Goal: Find specific page/section: Find specific page/section

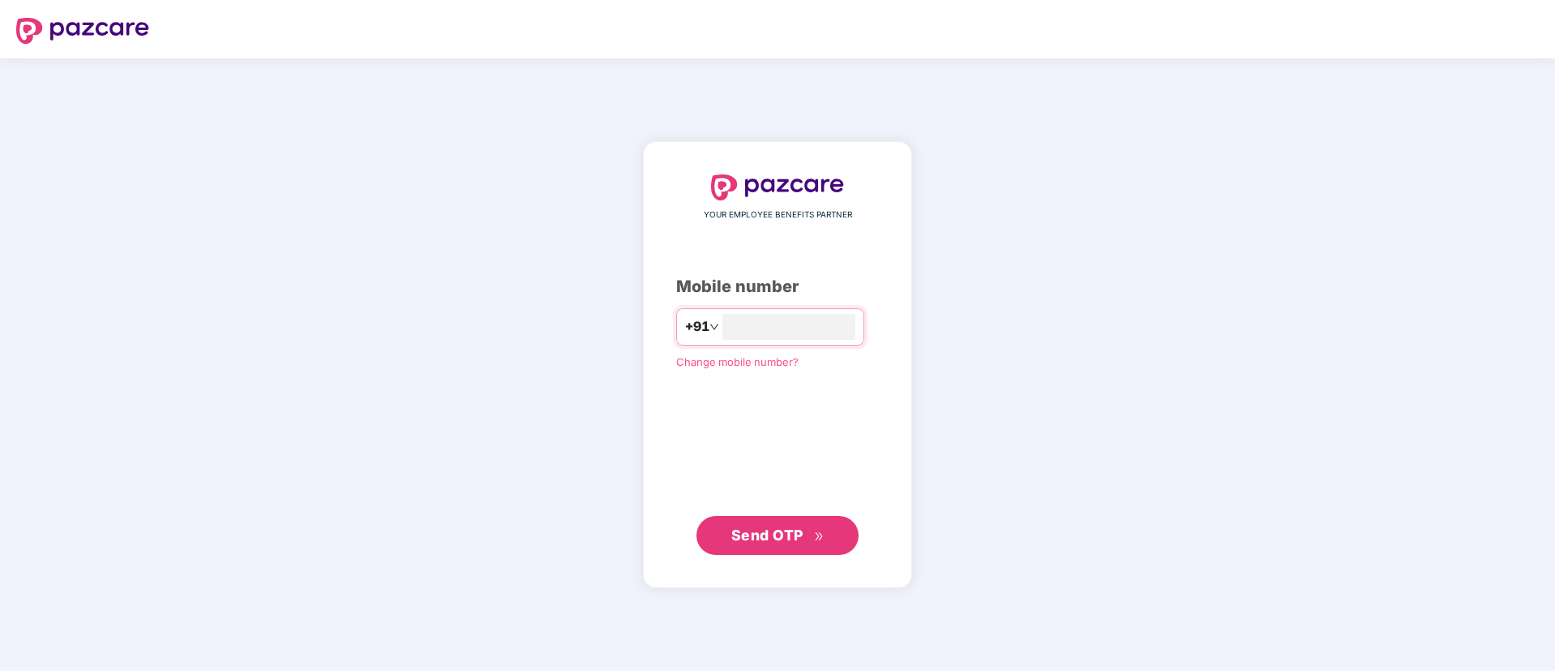
type input "**********"
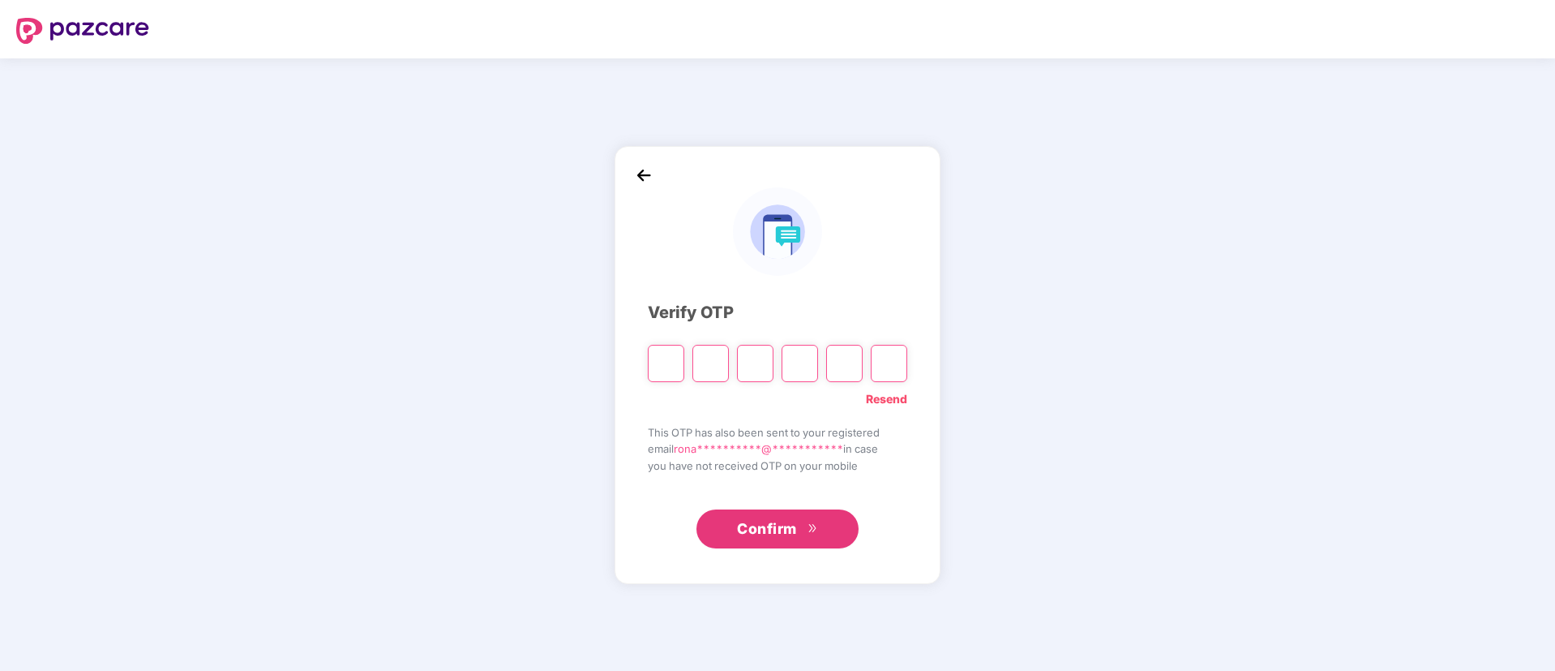
type input "*"
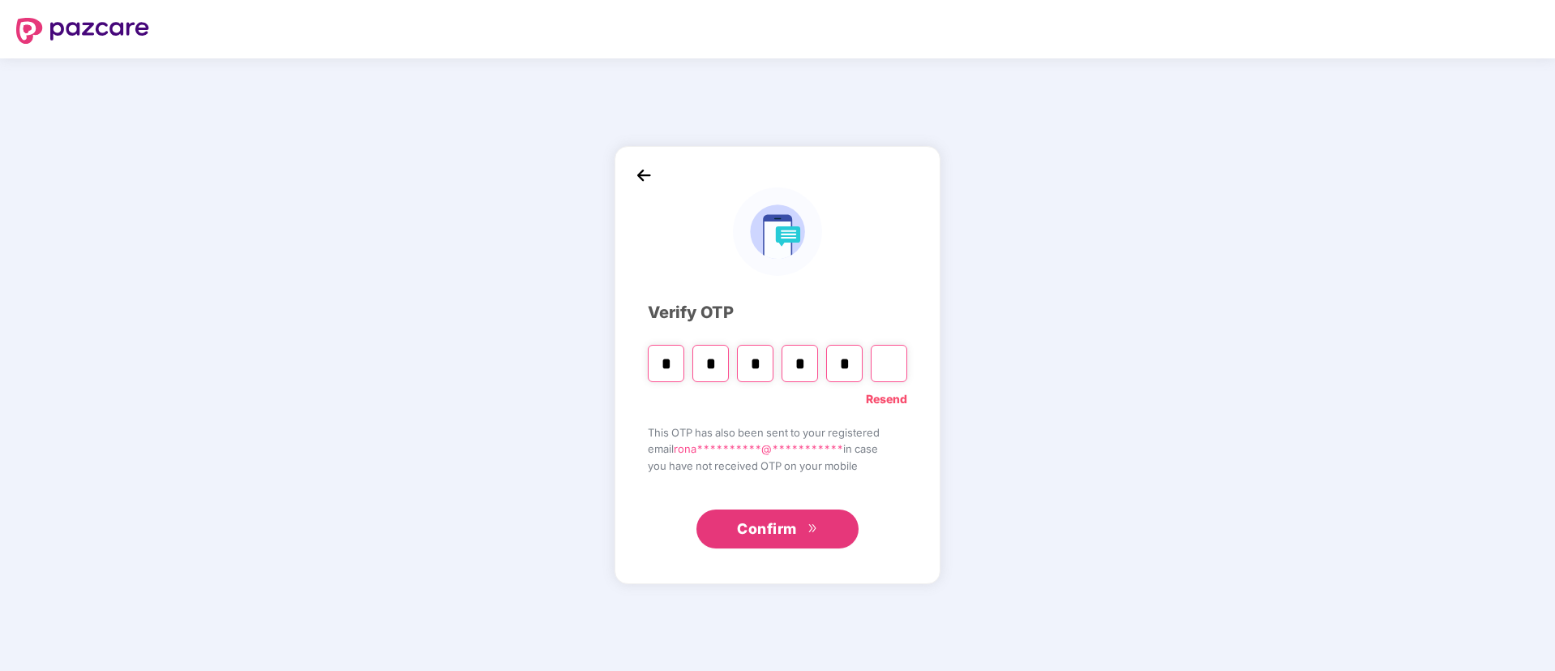
type input "*"
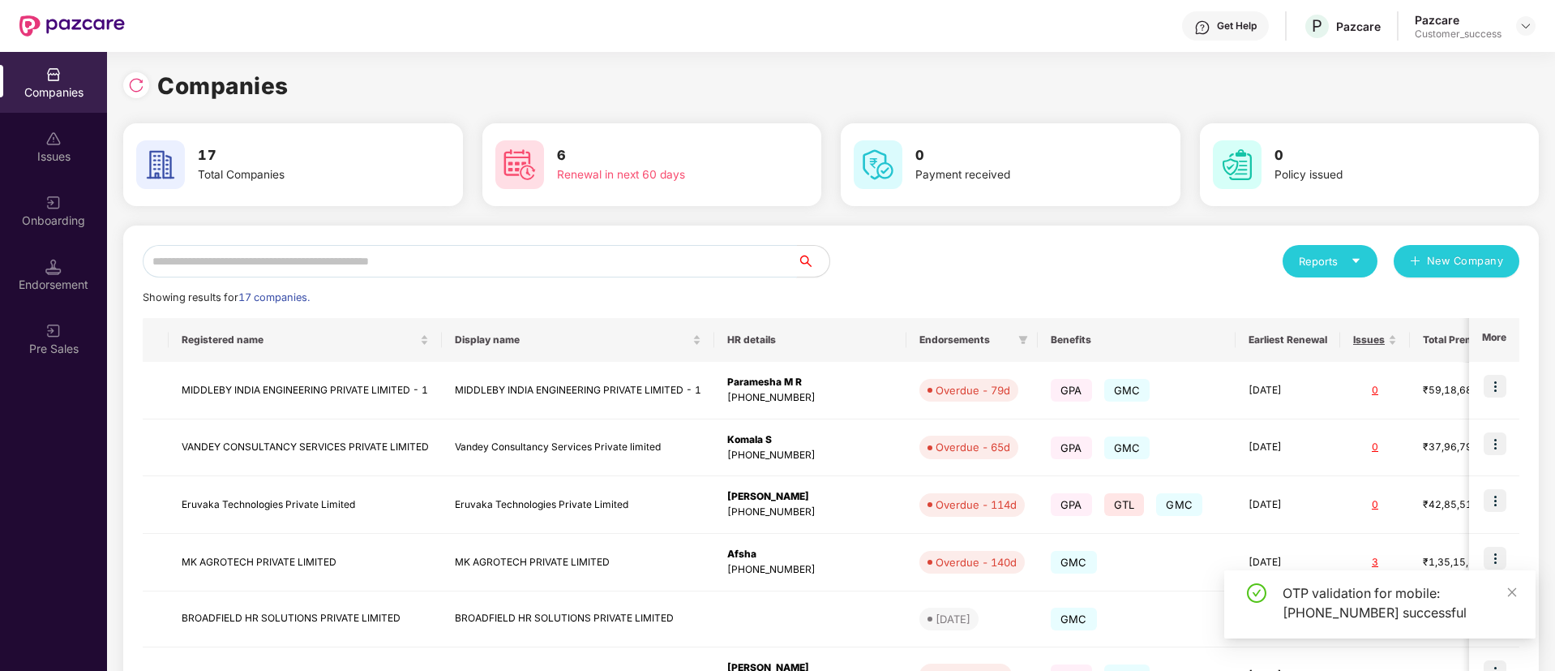
click at [616, 265] on input "text" at bounding box center [470, 261] width 654 height 32
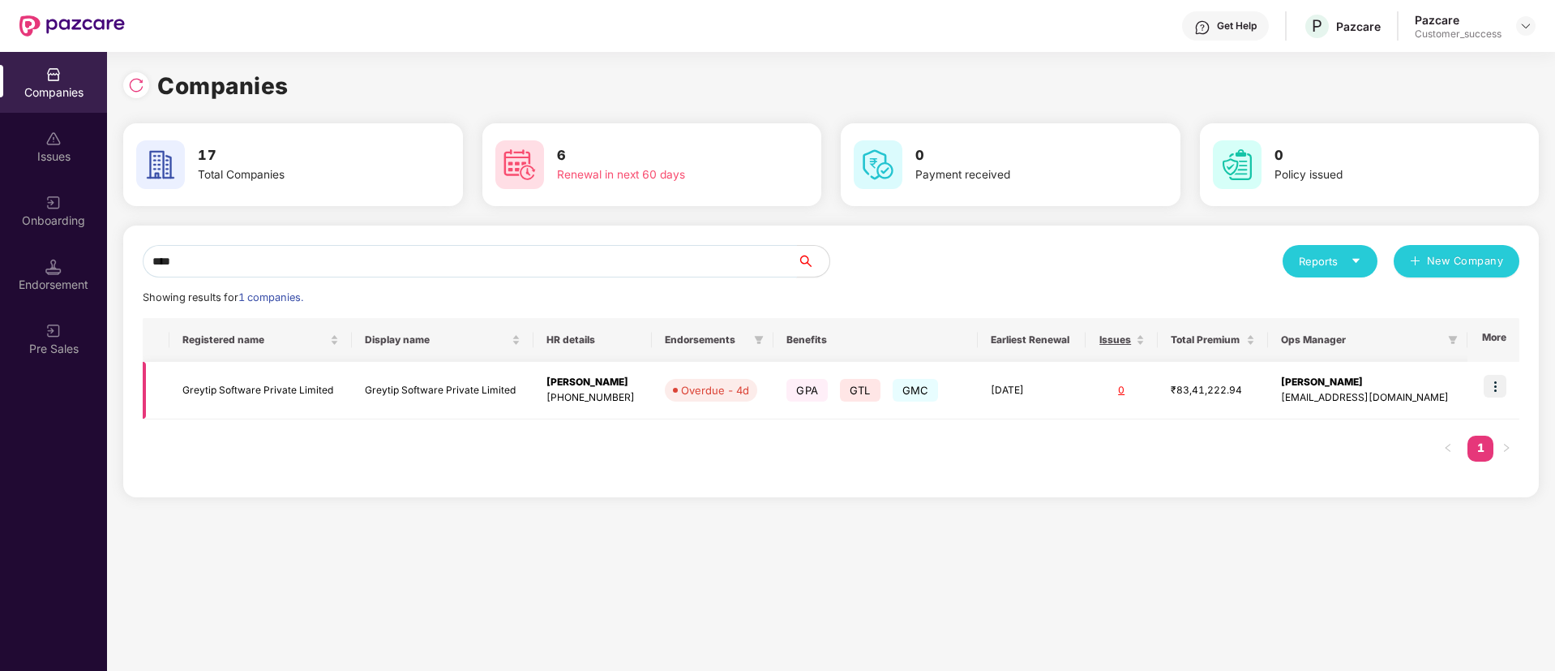
type input "****"
click at [1495, 381] on img at bounding box center [1495, 386] width 23 height 23
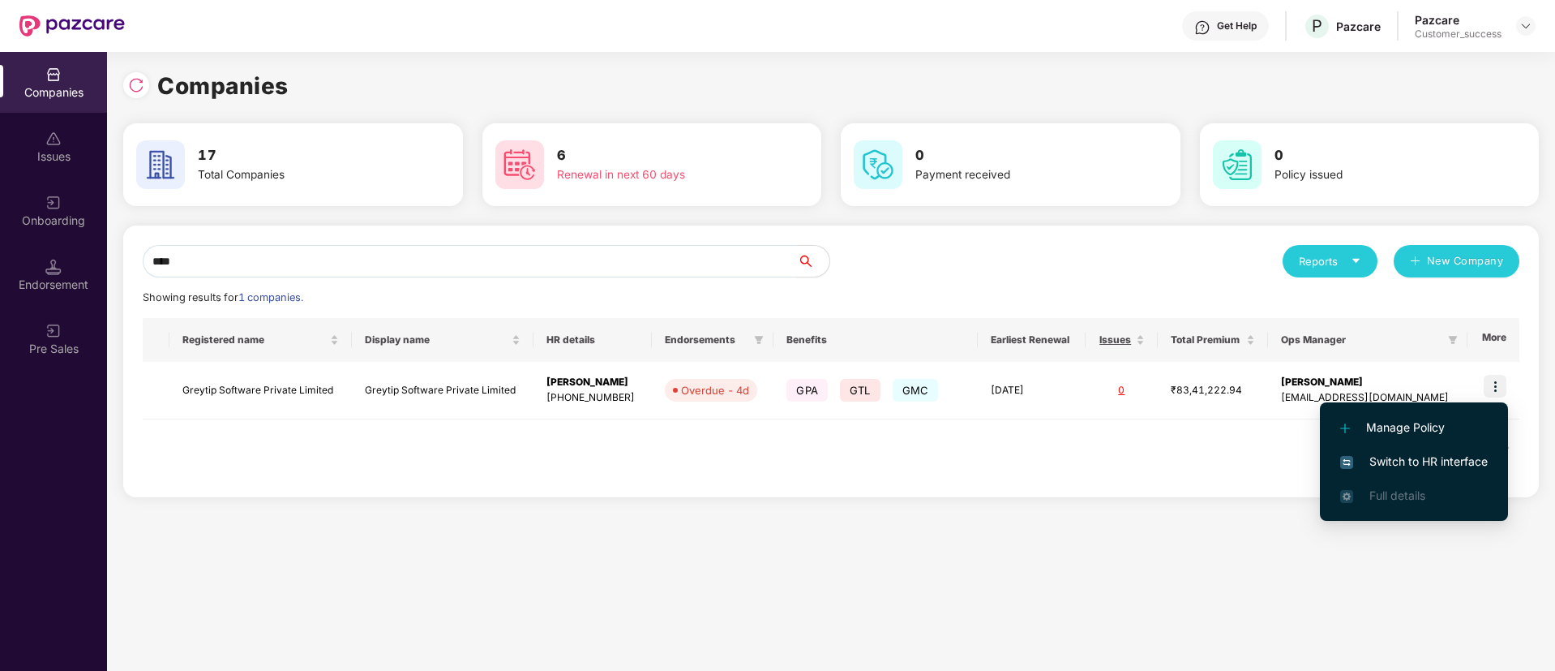
click at [1403, 457] on span "Switch to HR interface" at bounding box center [1414, 461] width 148 height 18
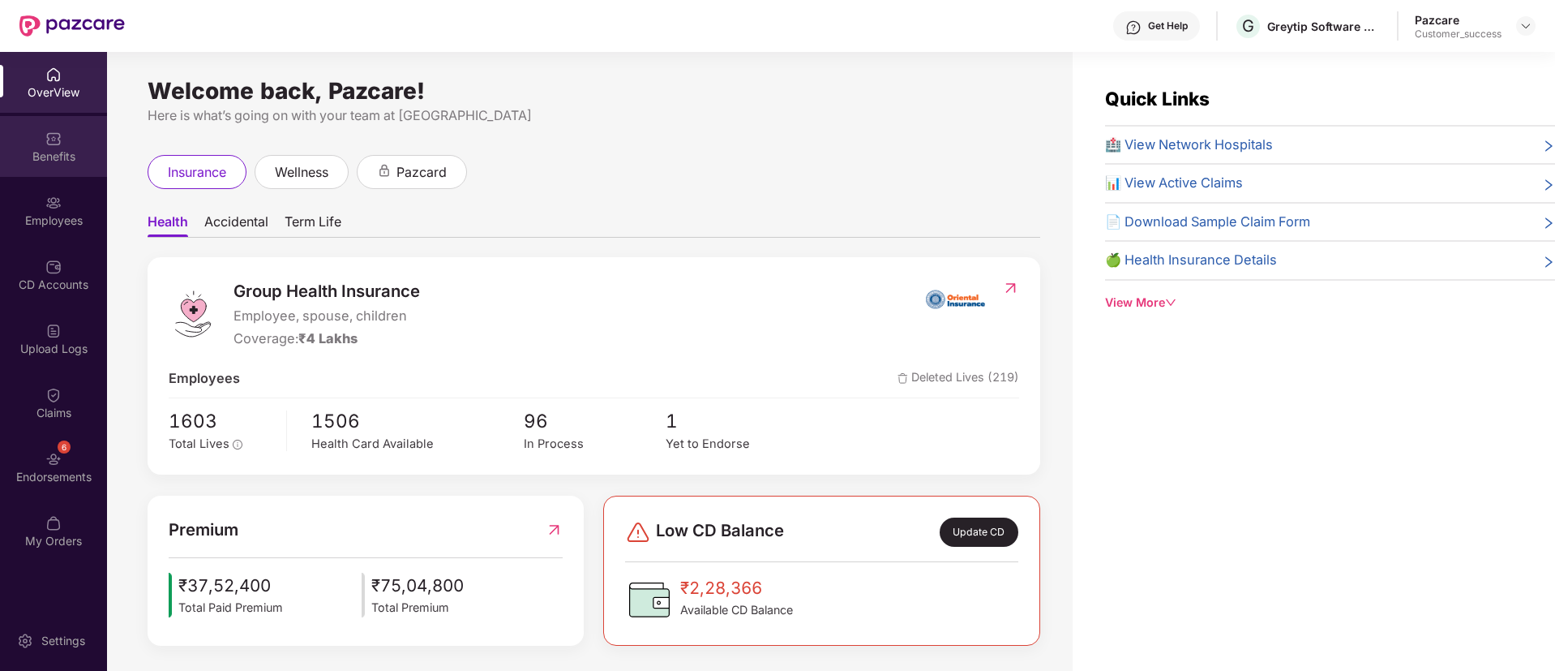
click at [52, 139] on img at bounding box center [53, 139] width 16 height 16
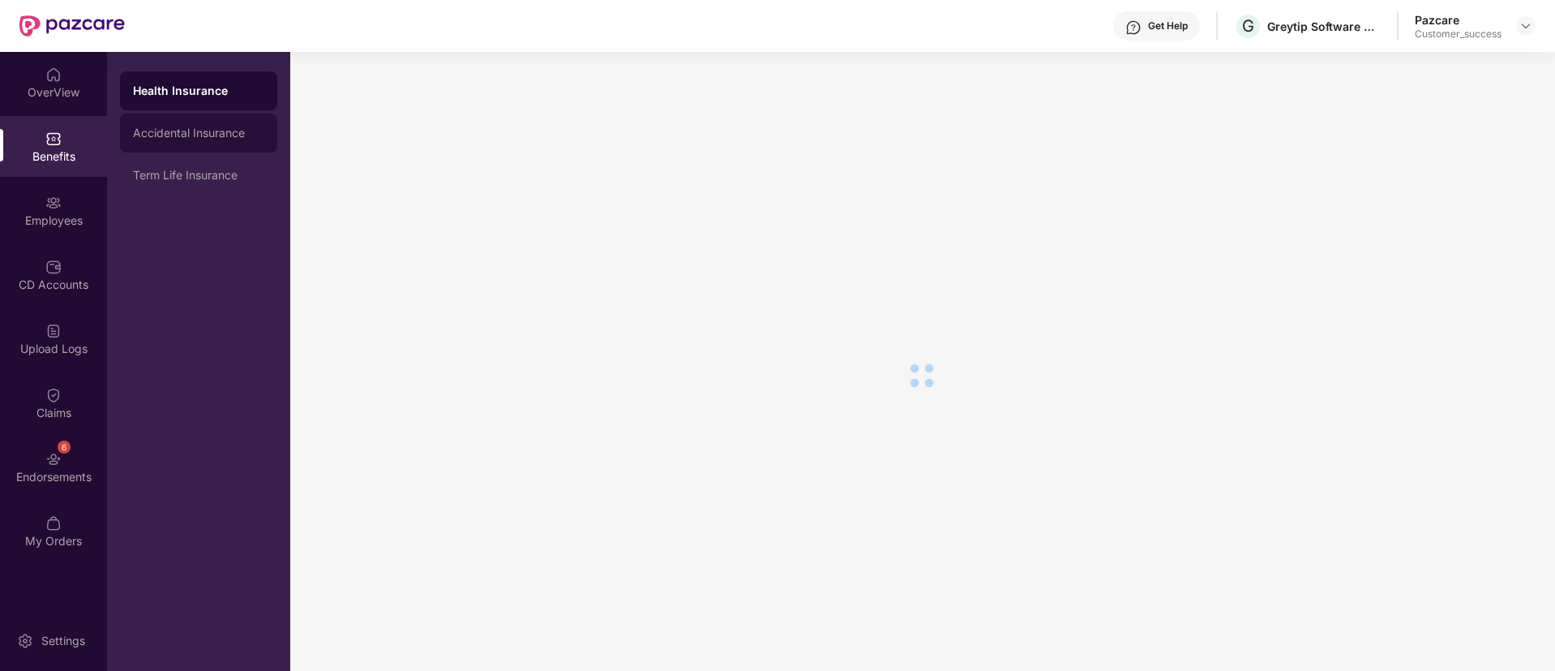
click at [212, 147] on div "Accidental Insurance" at bounding box center [198, 133] width 157 height 39
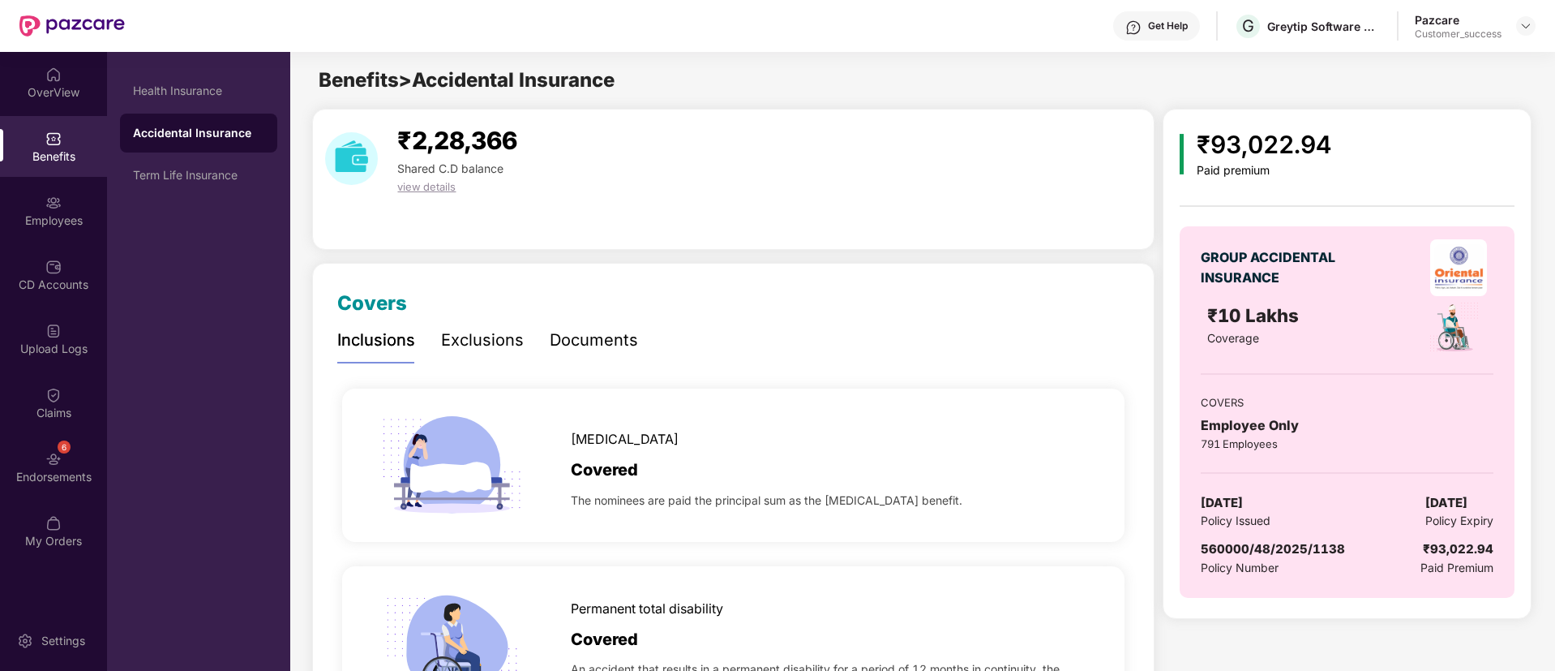
click at [578, 347] on div "Documents" at bounding box center [594, 340] width 88 height 25
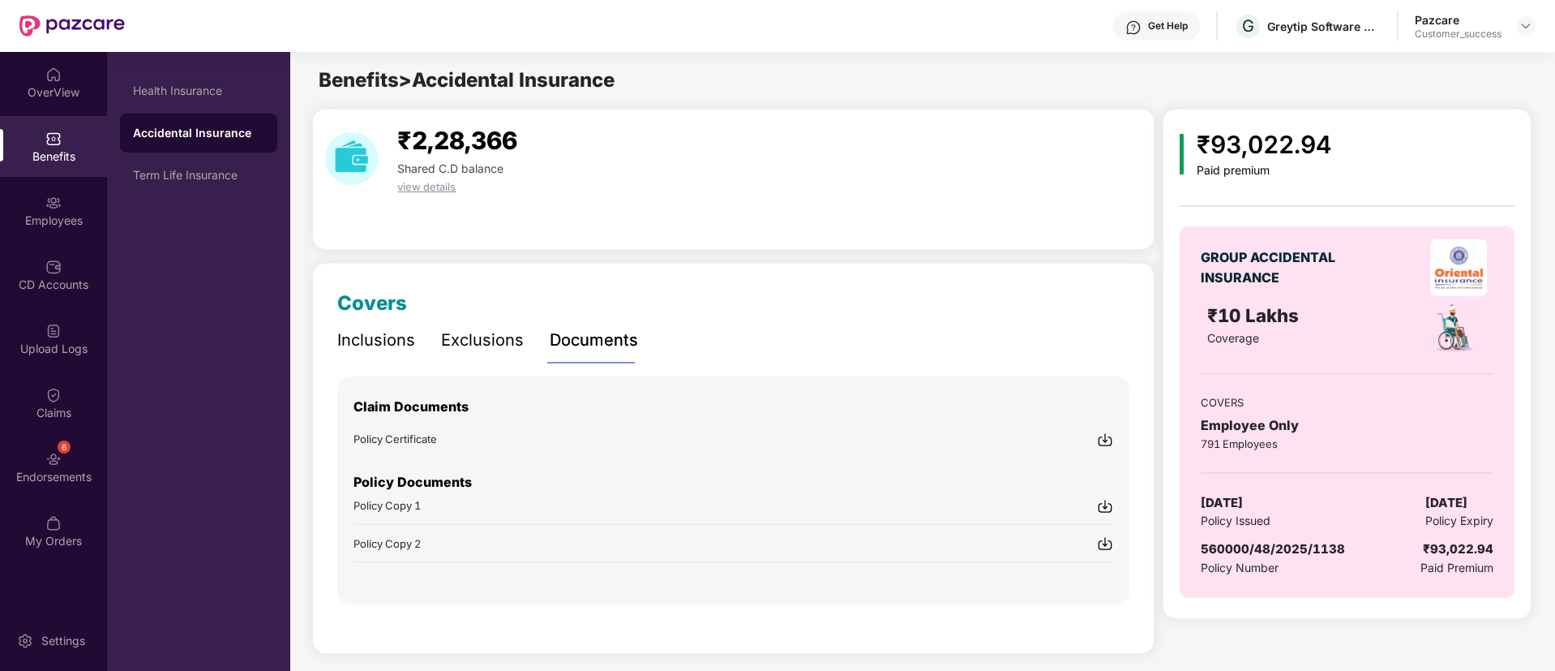
click at [1104, 504] on img at bounding box center [1105, 506] width 16 height 16
click at [61, 209] on img at bounding box center [53, 203] width 16 height 16
